Goal: Find specific page/section: Find specific page/section

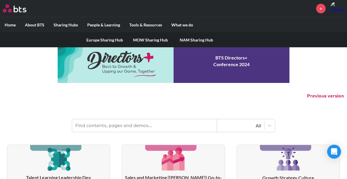
click at [152, 42] on link "MOW Sharing Hub" at bounding box center [151, 39] width 46 height 15
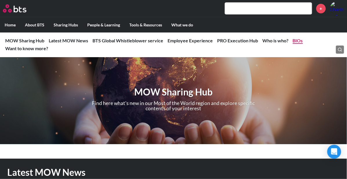
click at [296, 40] on link "BIOs" at bounding box center [298, 41] width 10 height 6
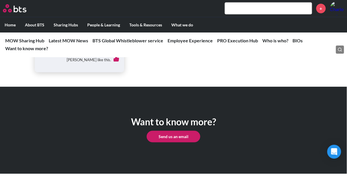
scroll to position [2509, 0]
click at [73, 15] on link "all APAC" at bounding box center [66, 12] width 16 height 5
